Goal: Task Accomplishment & Management: Use online tool/utility

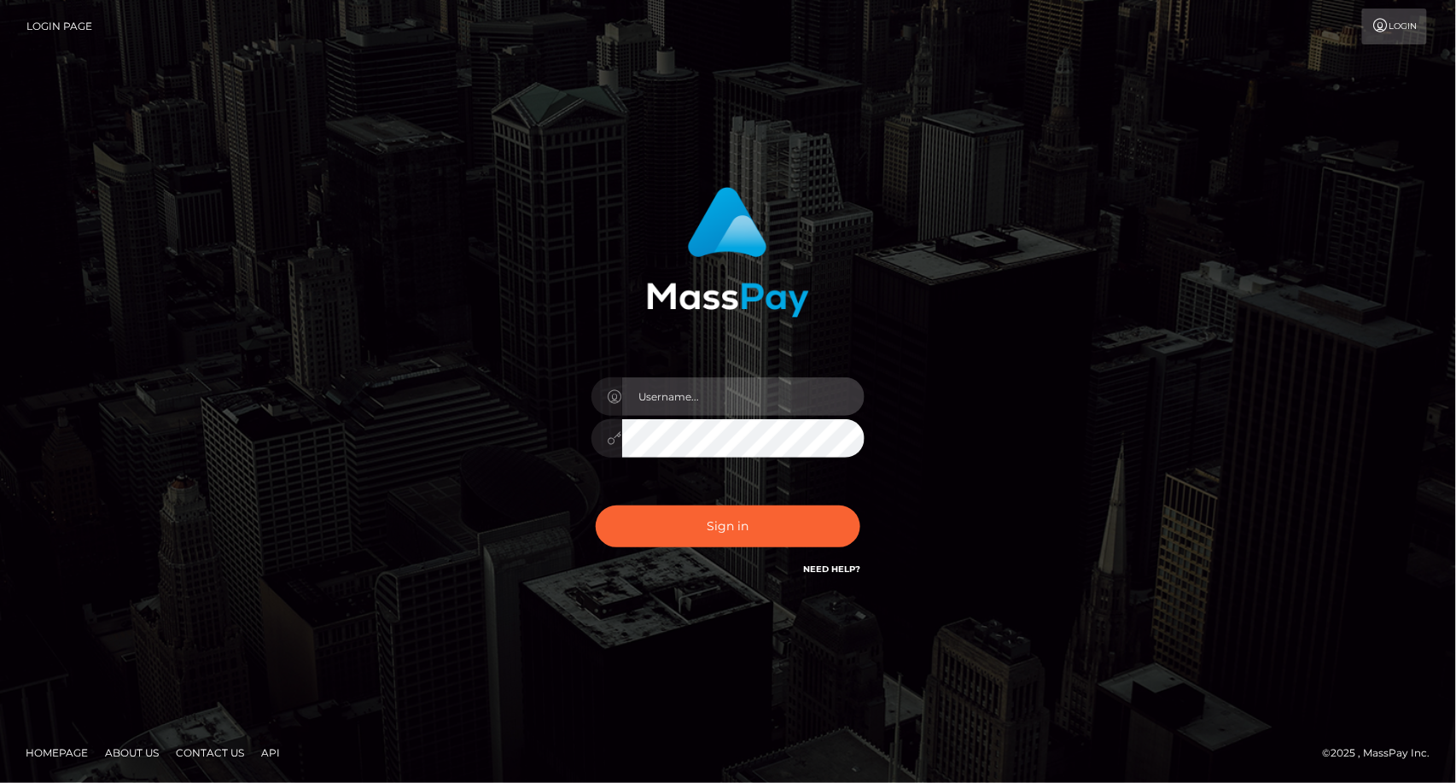
click at [686, 399] on input "text" at bounding box center [743, 396] width 242 height 38
type input "dat.rush"
click at [749, 570] on div "Sign in Need Help?" at bounding box center [728, 533] width 299 height 76
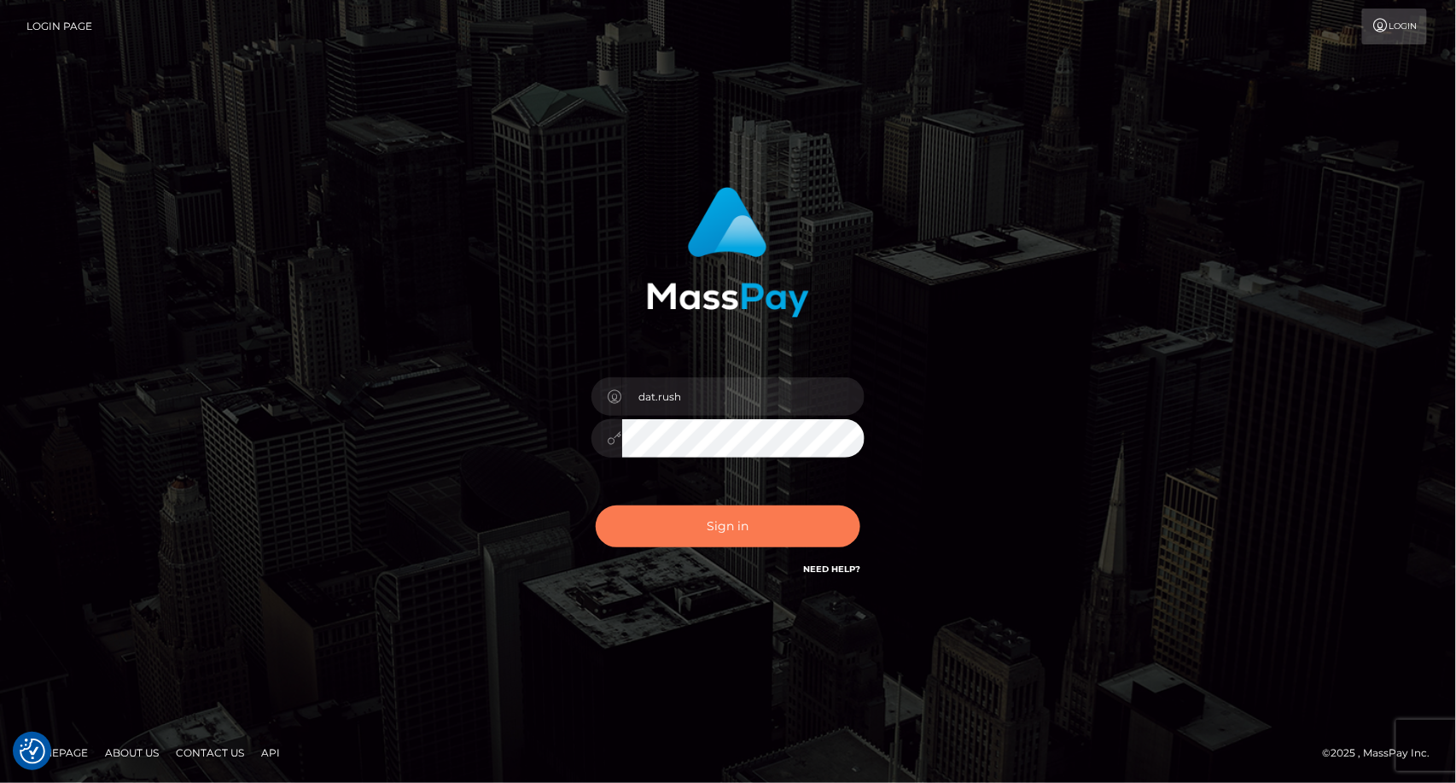
click at [719, 524] on button "Sign in" at bounding box center [728, 526] width 265 height 42
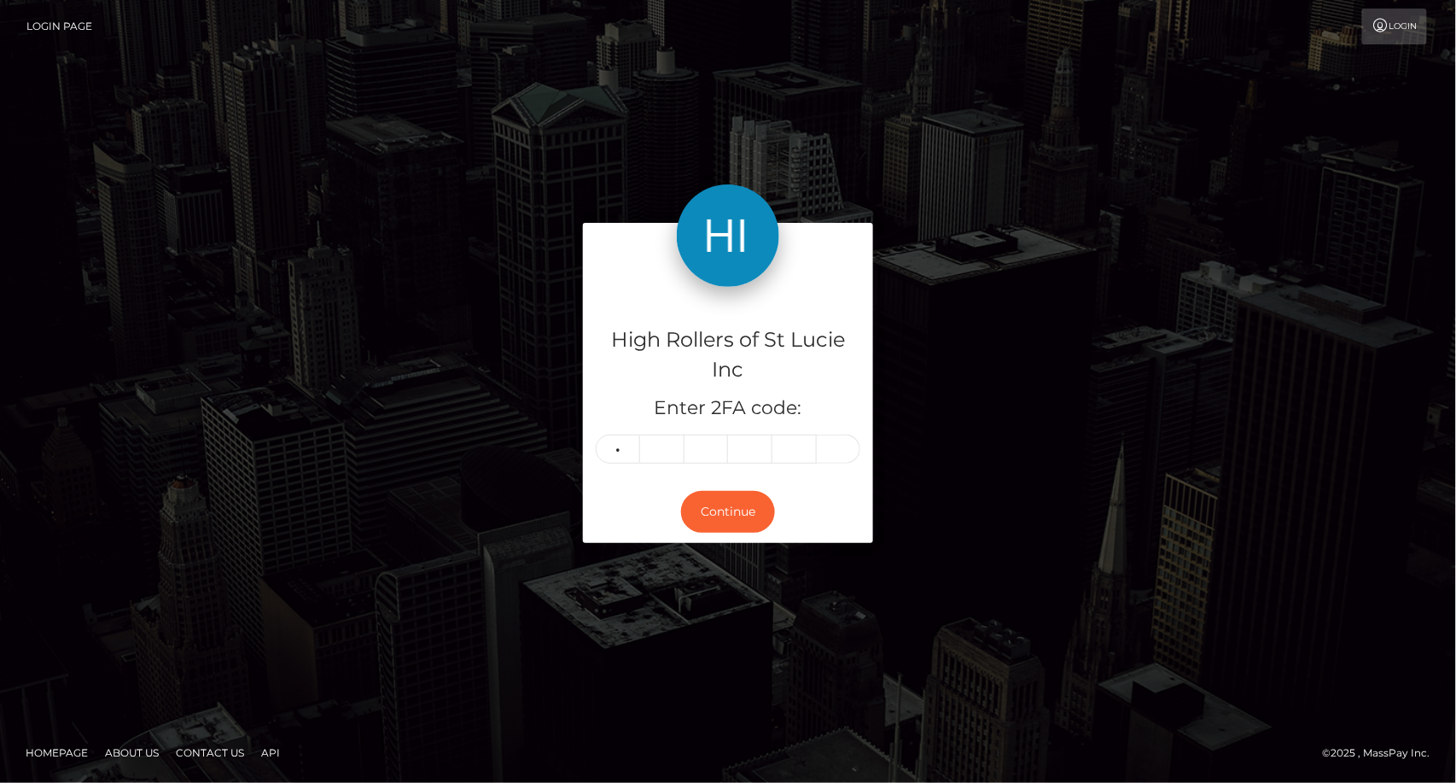
type input "4"
type input "9"
type input "7"
type input "6"
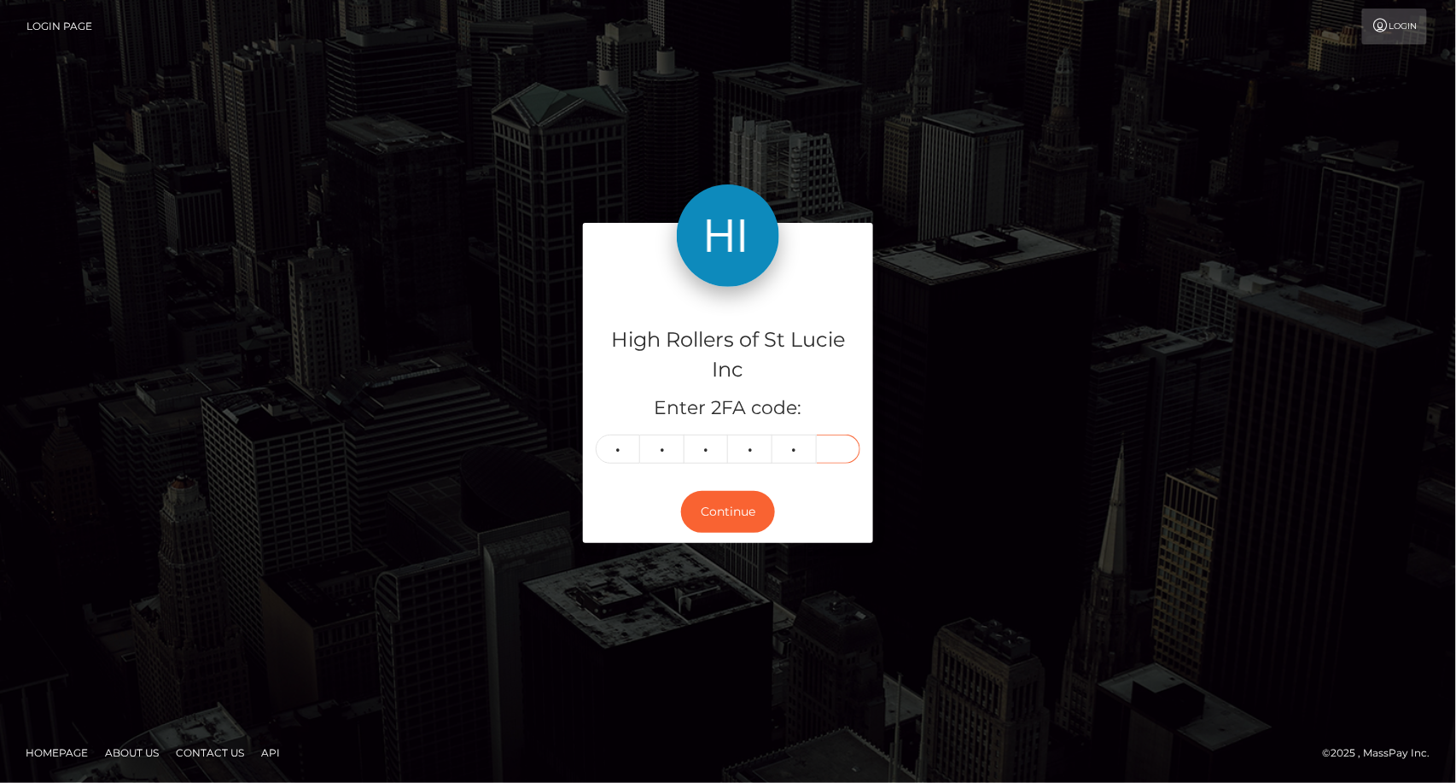
type input "2"
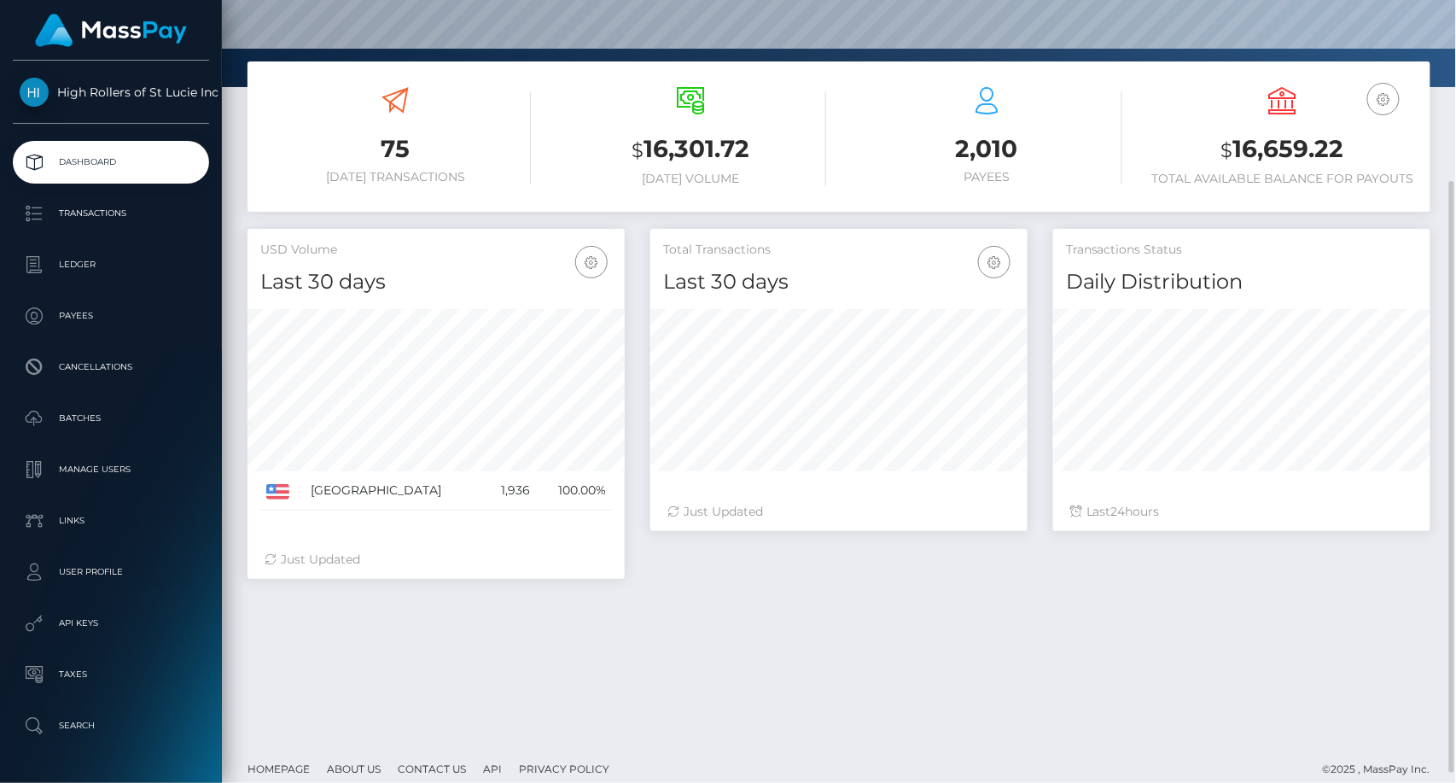
scroll to position [253, 0]
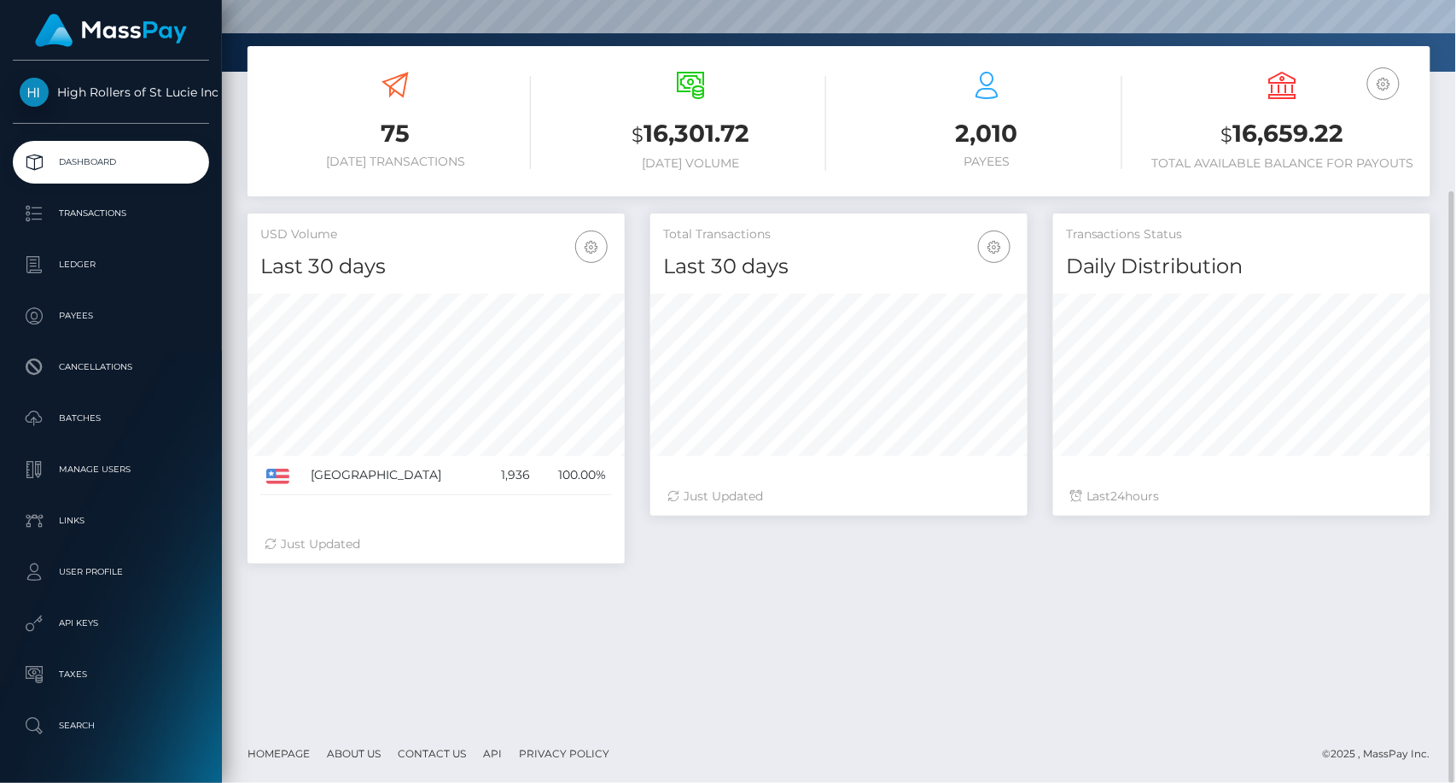
click at [404, 663] on div "75 Today Transactions $ 16,301.72 Today Volume $" at bounding box center [839, 385] width 1234 height 678
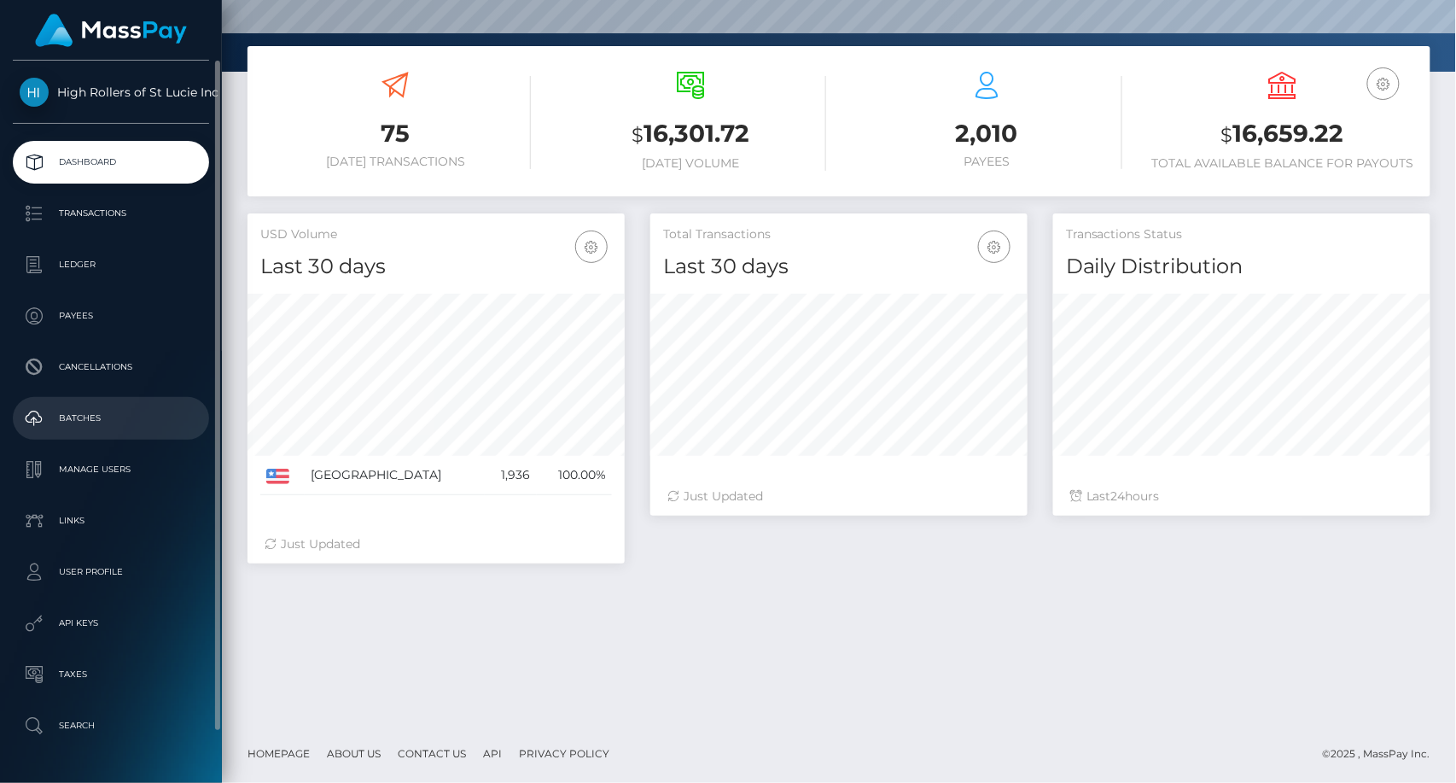
click at [102, 420] on p "Batches" at bounding box center [111, 418] width 183 height 26
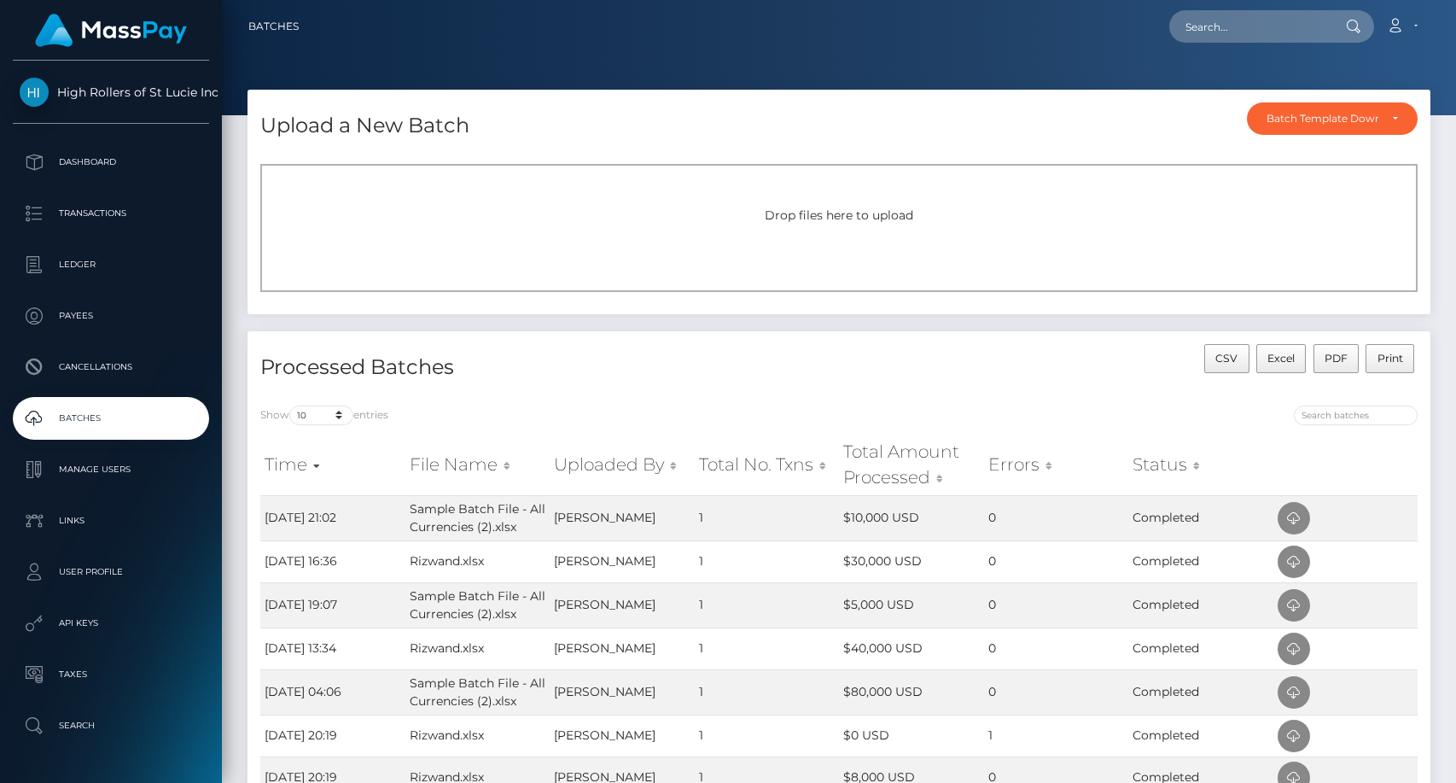
click at [704, 212] on div "Drop files here to upload" at bounding box center [839, 216] width 1120 height 18
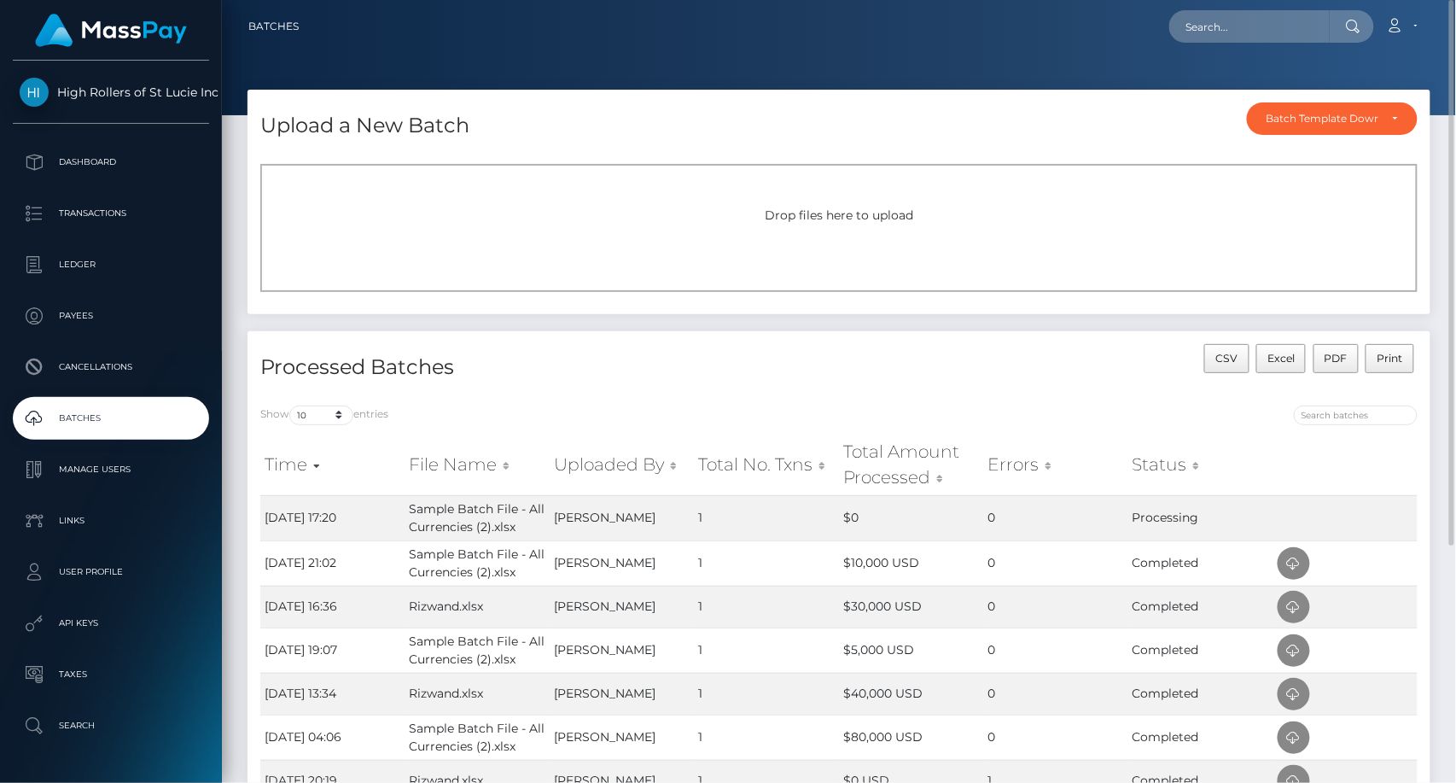
click at [615, 321] on div "Upload a New Batch Batch Template Download AED payout ARS payout AUD payout BRL…" at bounding box center [839, 211] width 1209 height 242
